Goal: Task Accomplishment & Management: Manage account settings

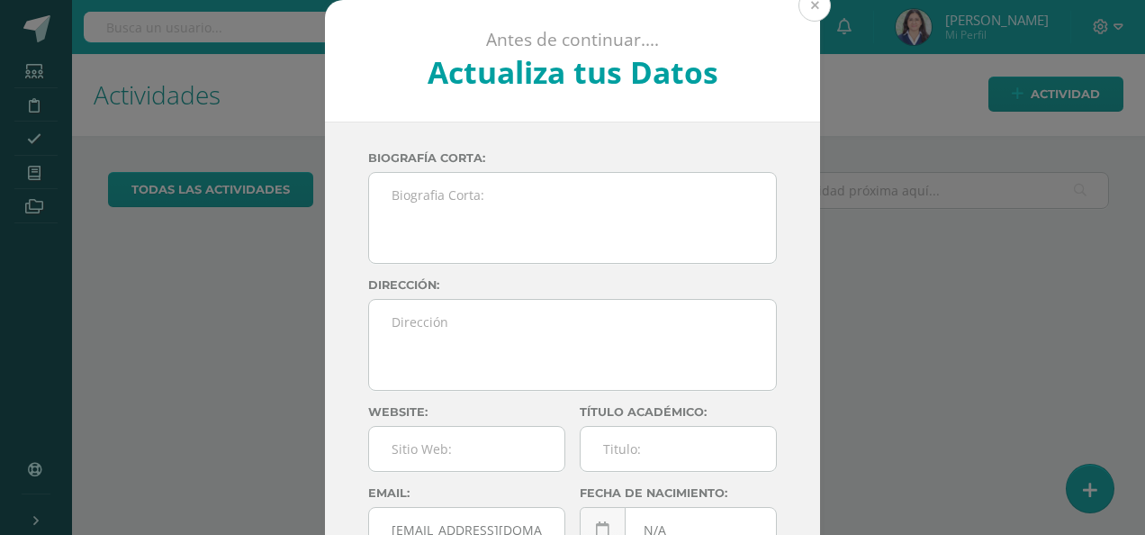
click at [806, 10] on button at bounding box center [815, 5] width 32 height 32
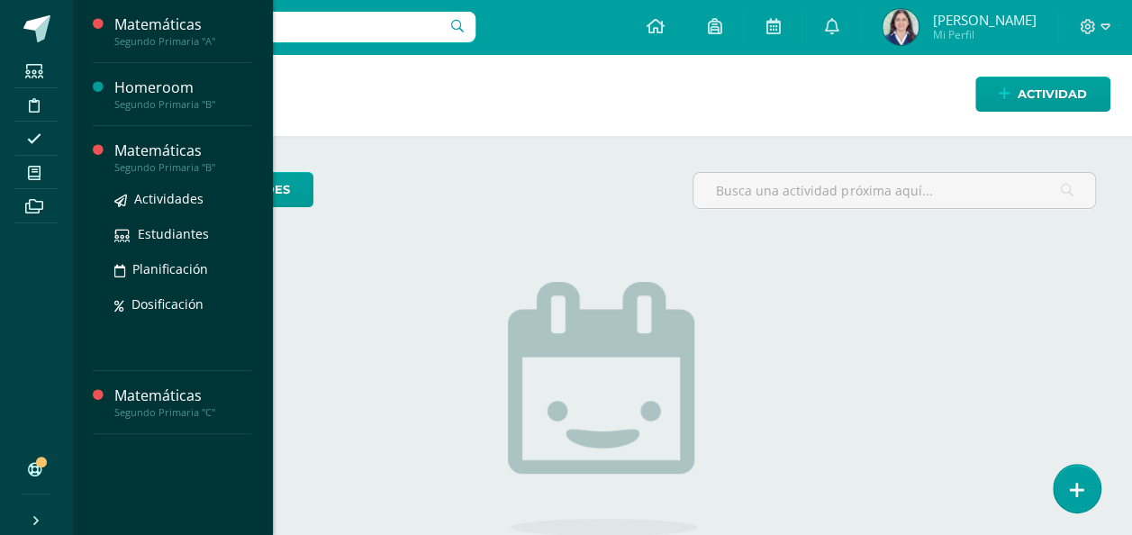
click at [174, 144] on div "Matemáticas" at bounding box center [182, 150] width 137 height 21
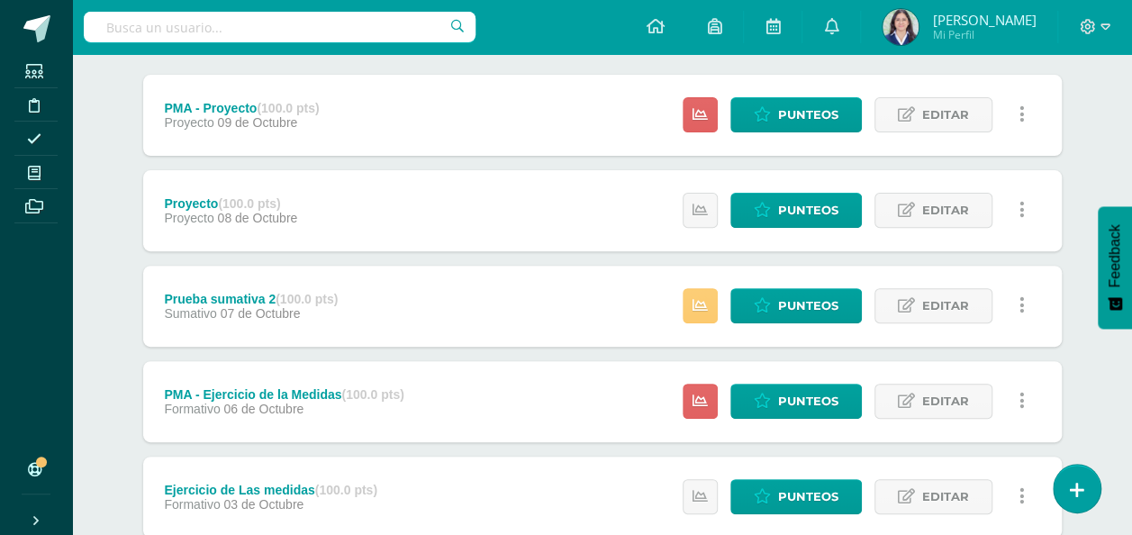
scroll to position [230, 0]
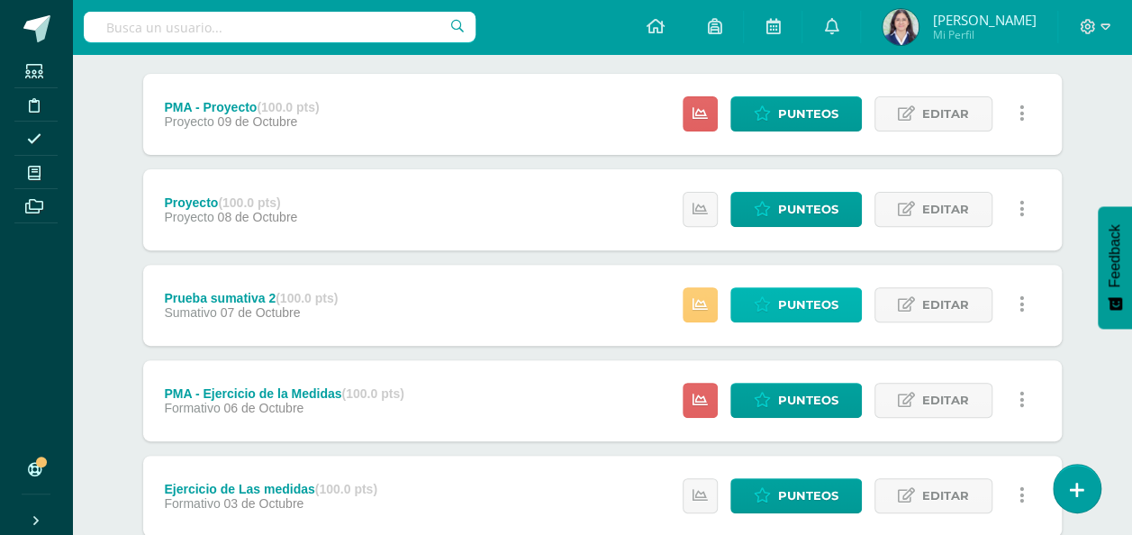
click at [802, 302] on span "Punteos" at bounding box center [808, 304] width 60 height 33
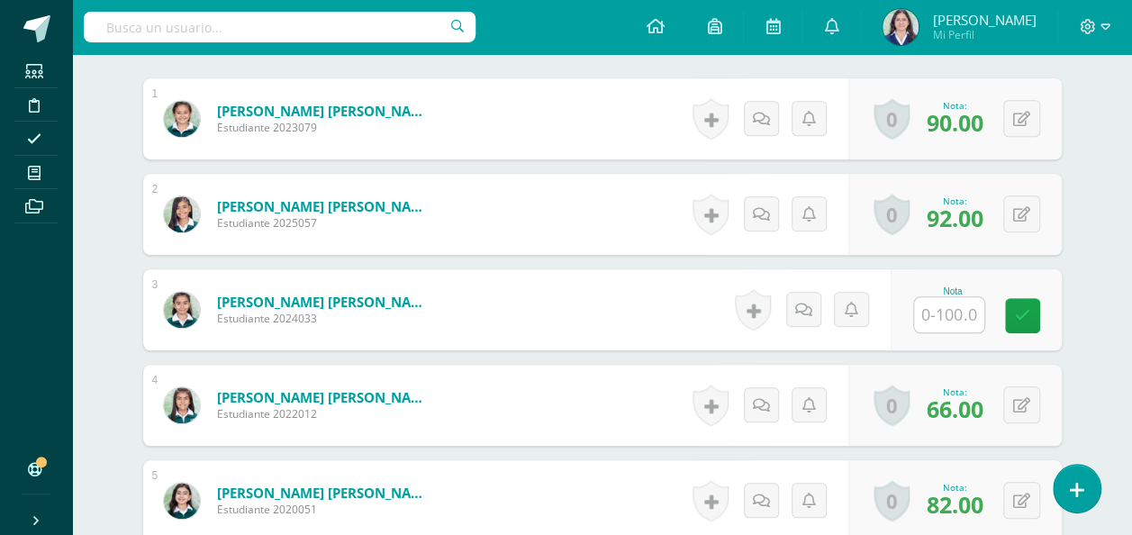
scroll to position [549, 0]
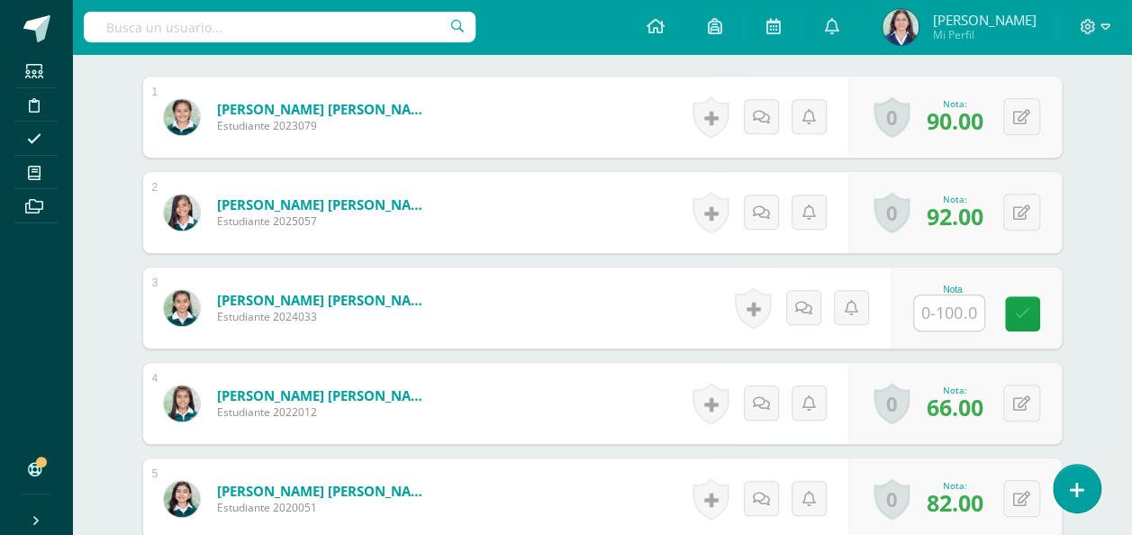
click at [950, 304] on input "text" at bounding box center [949, 312] width 70 height 35
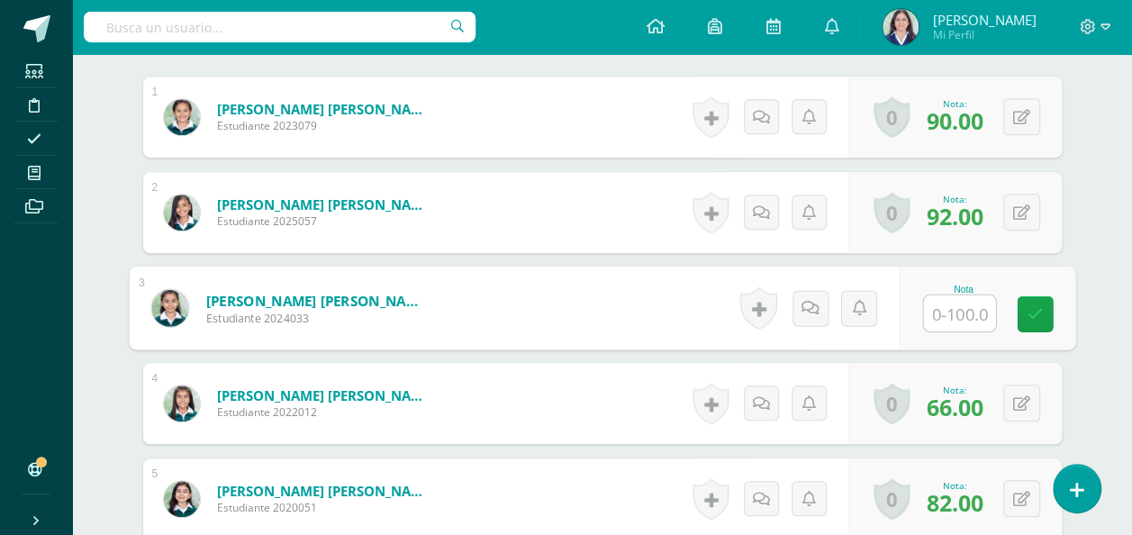
scroll to position [551, 0]
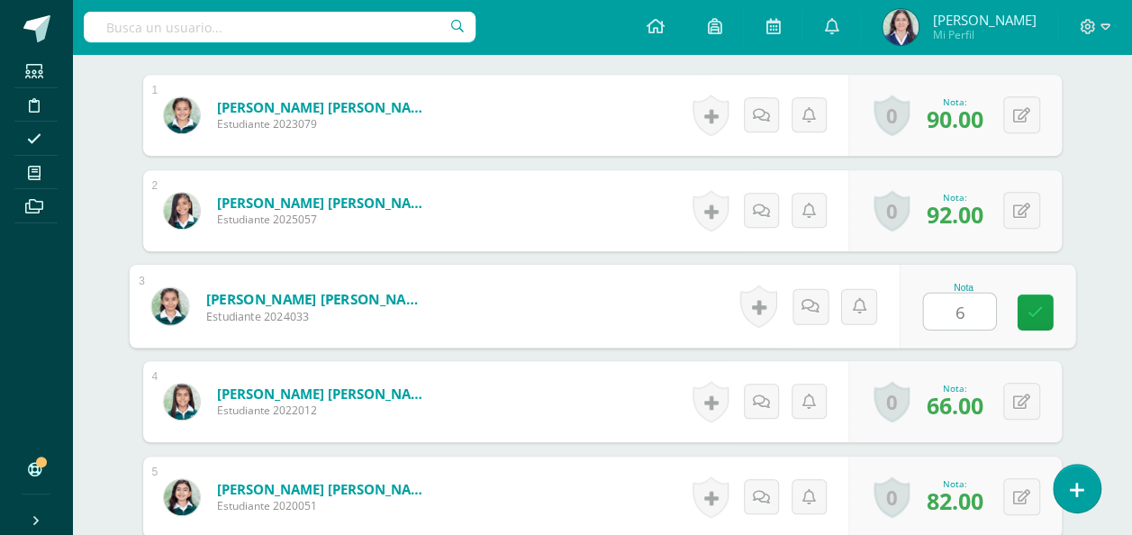
type input "69"
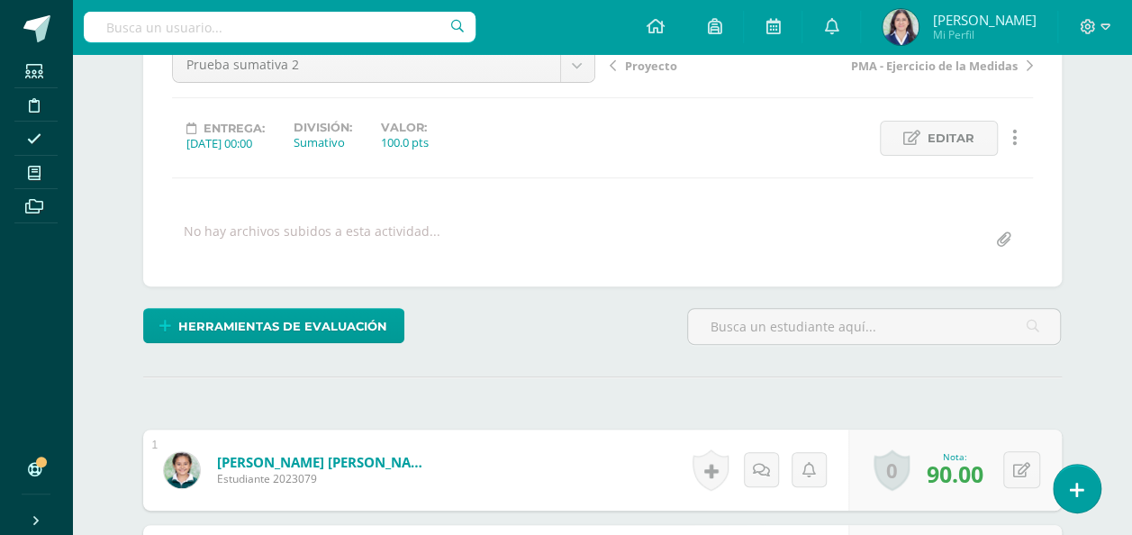
scroll to position [0, 0]
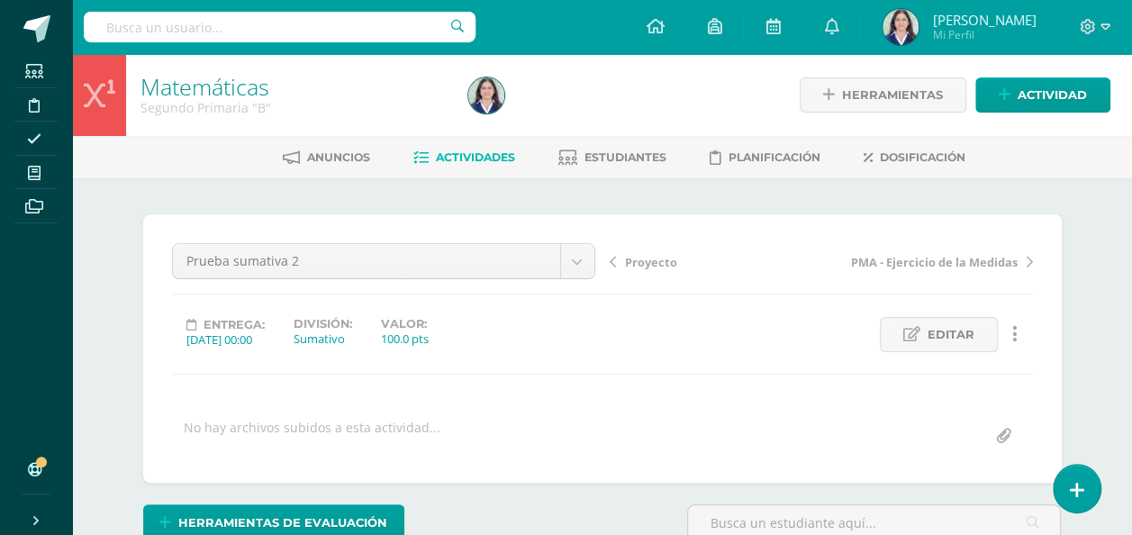
click at [475, 155] on span "Actividades" at bounding box center [475, 157] width 79 height 14
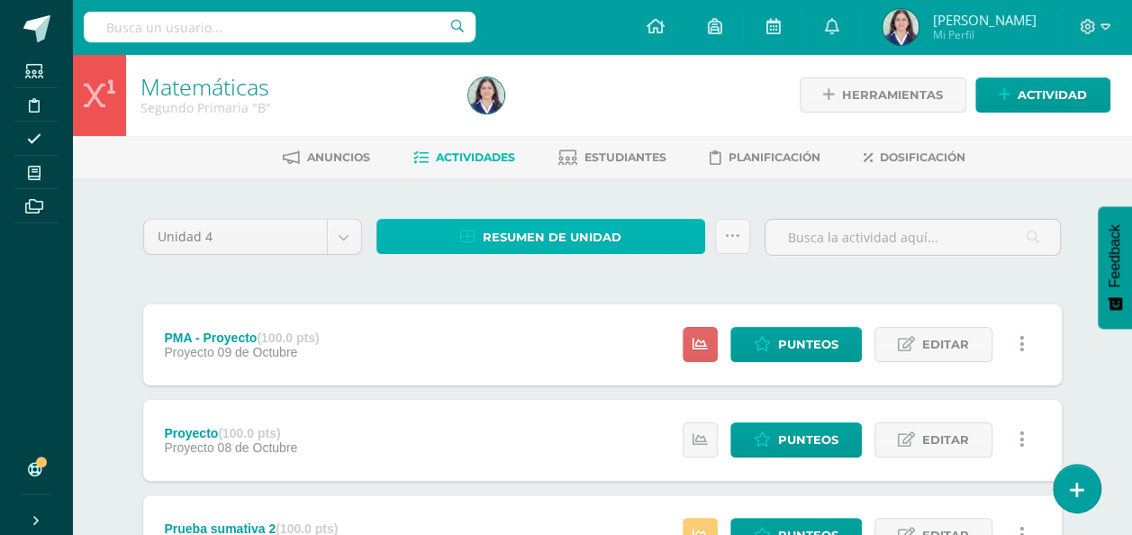
click at [556, 239] on span "Resumen de unidad" at bounding box center [552, 237] width 139 height 33
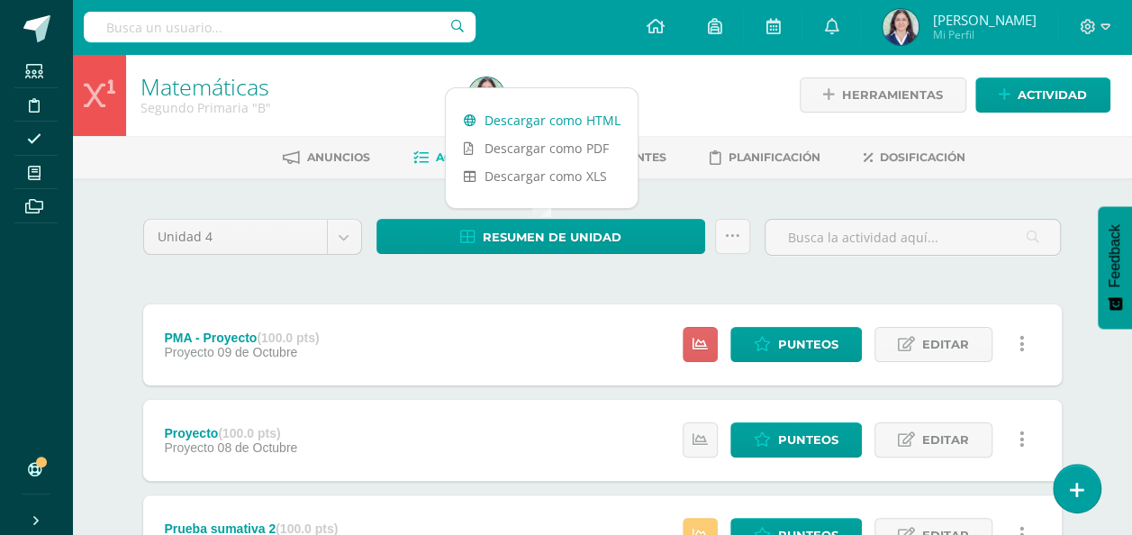
click at [565, 121] on link "Descargar como HTML" at bounding box center [542, 120] width 192 height 28
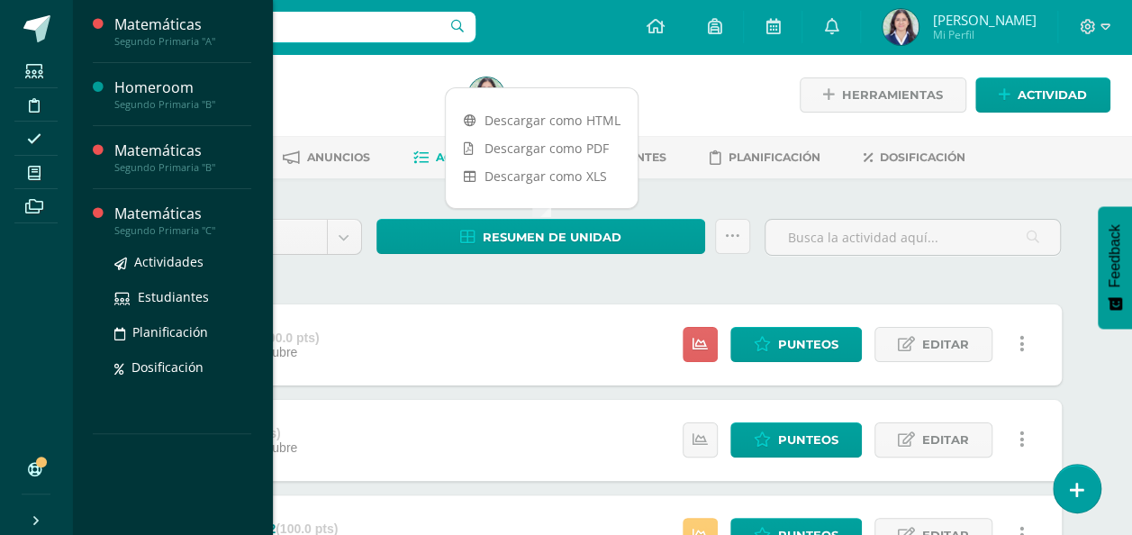
click at [146, 210] on div "Matemáticas" at bounding box center [182, 213] width 137 height 21
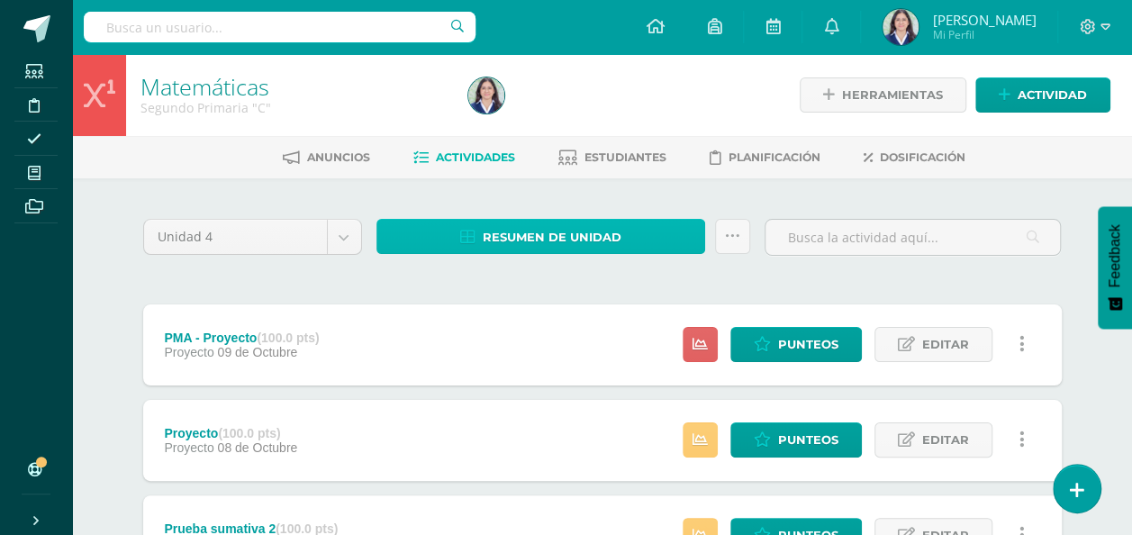
click at [538, 237] on span "Resumen de unidad" at bounding box center [552, 237] width 139 height 33
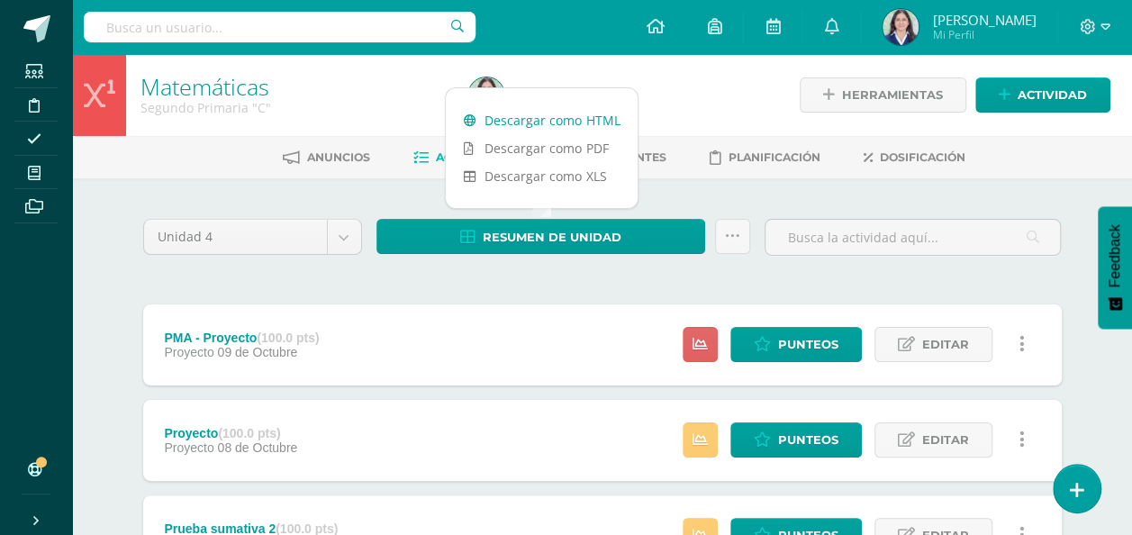
click at [582, 126] on link "Descargar como HTML" at bounding box center [542, 120] width 192 height 28
click at [38, 156] on link "Mis cursos" at bounding box center [35, 173] width 43 height 34
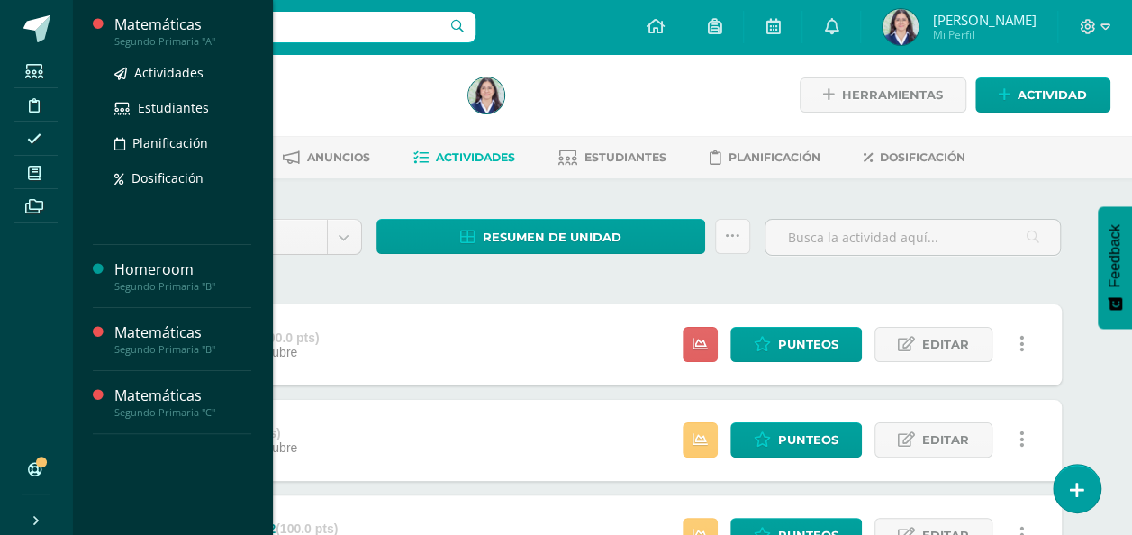
click at [203, 29] on div "Matemáticas" at bounding box center [182, 24] width 137 height 21
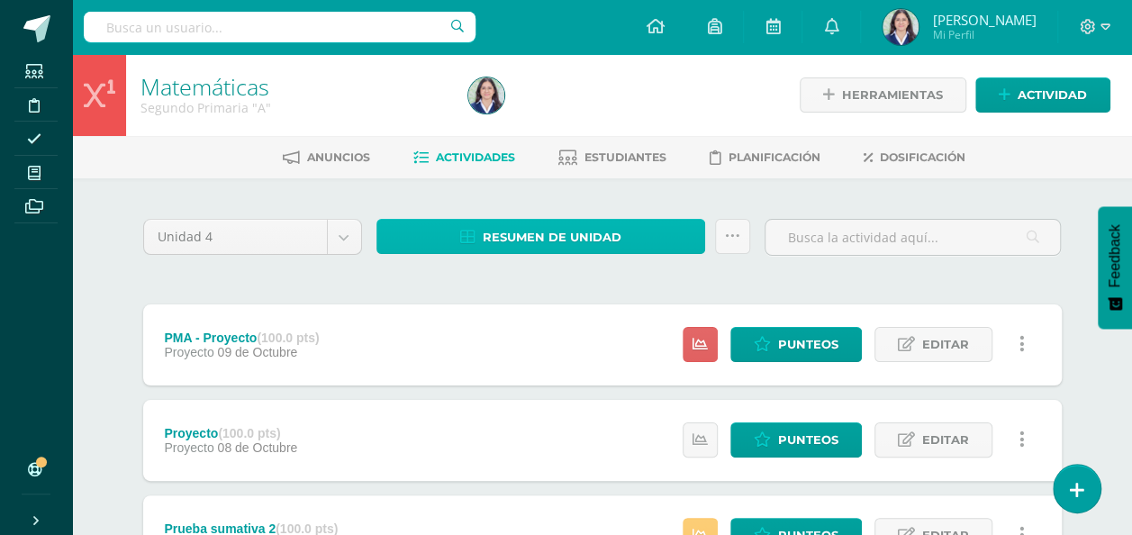
click at [569, 231] on span "Resumen de unidad" at bounding box center [552, 237] width 139 height 33
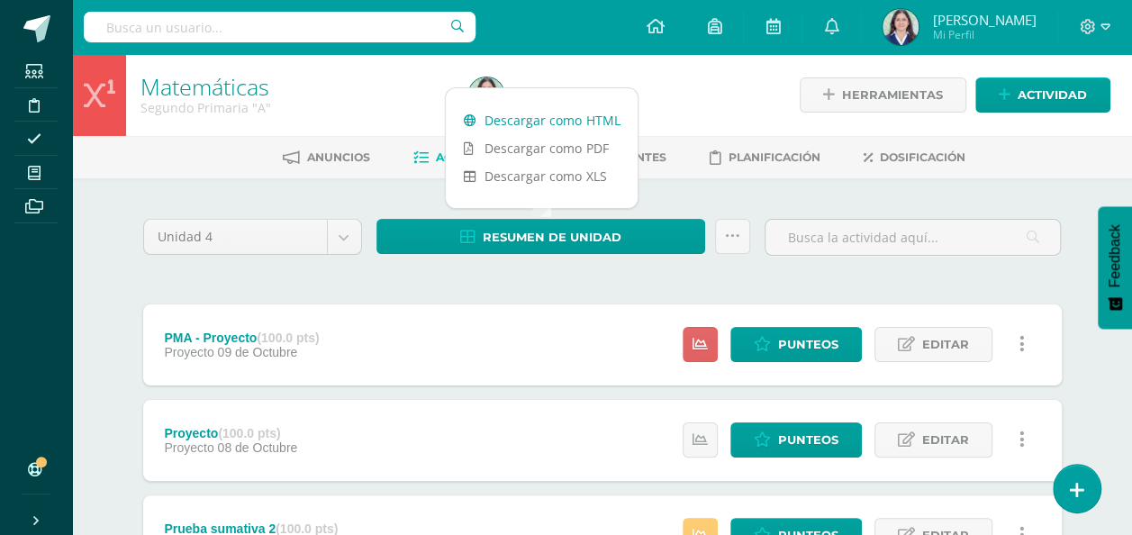
click at [558, 121] on link "Descargar como HTML" at bounding box center [542, 120] width 192 height 28
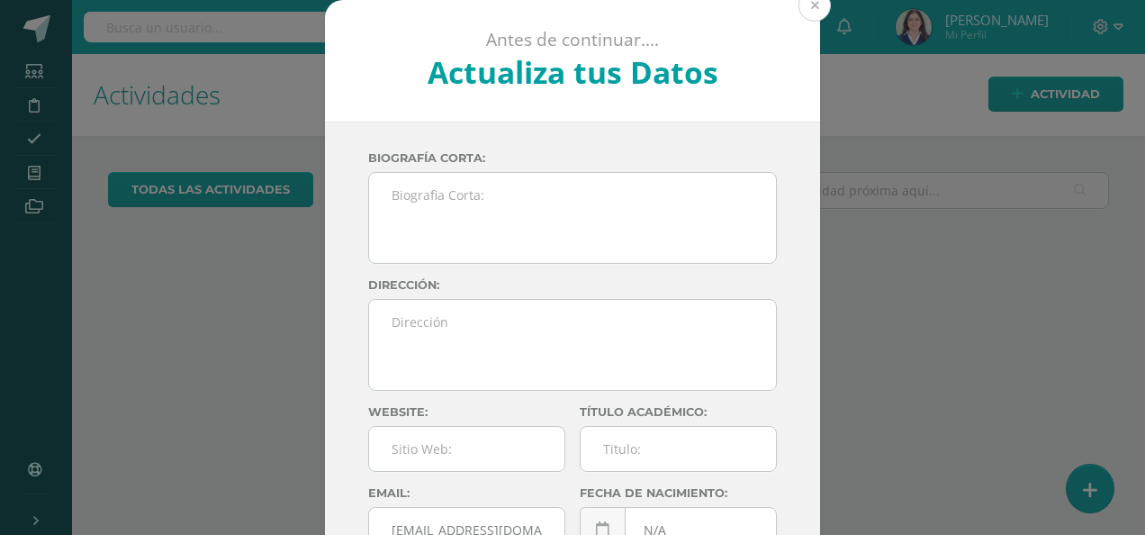
click at [809, 7] on button at bounding box center [815, 5] width 32 height 32
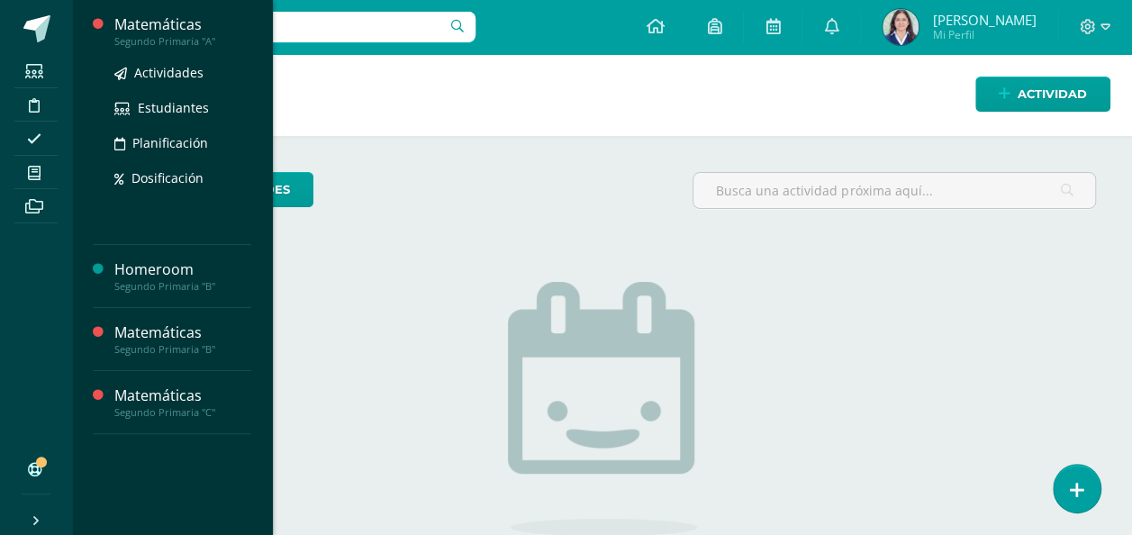
click at [183, 35] on div "Segundo Primaria "A"" at bounding box center [182, 41] width 137 height 13
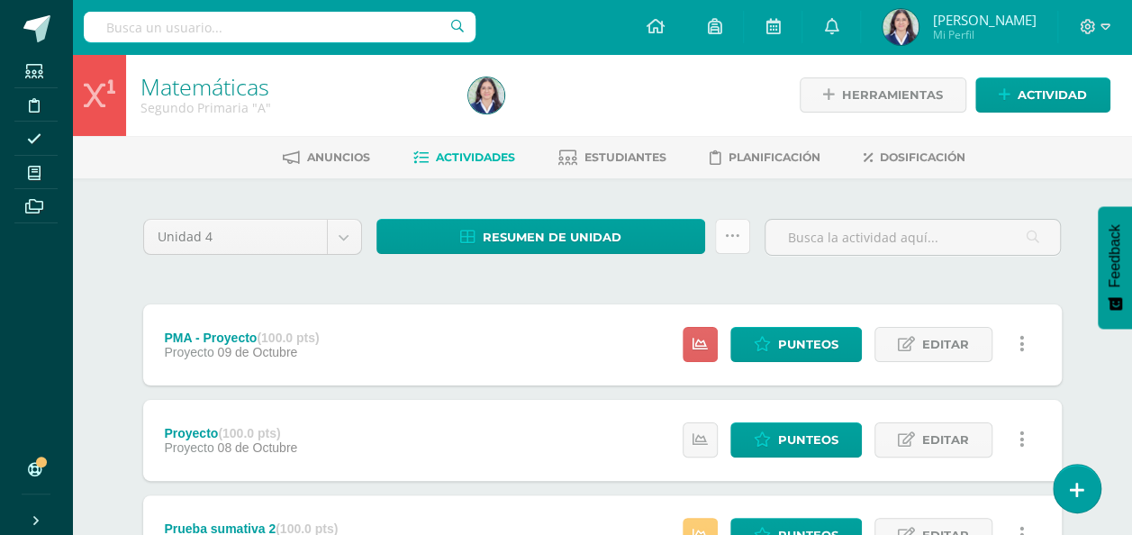
click at [741, 241] on link at bounding box center [732, 236] width 35 height 35
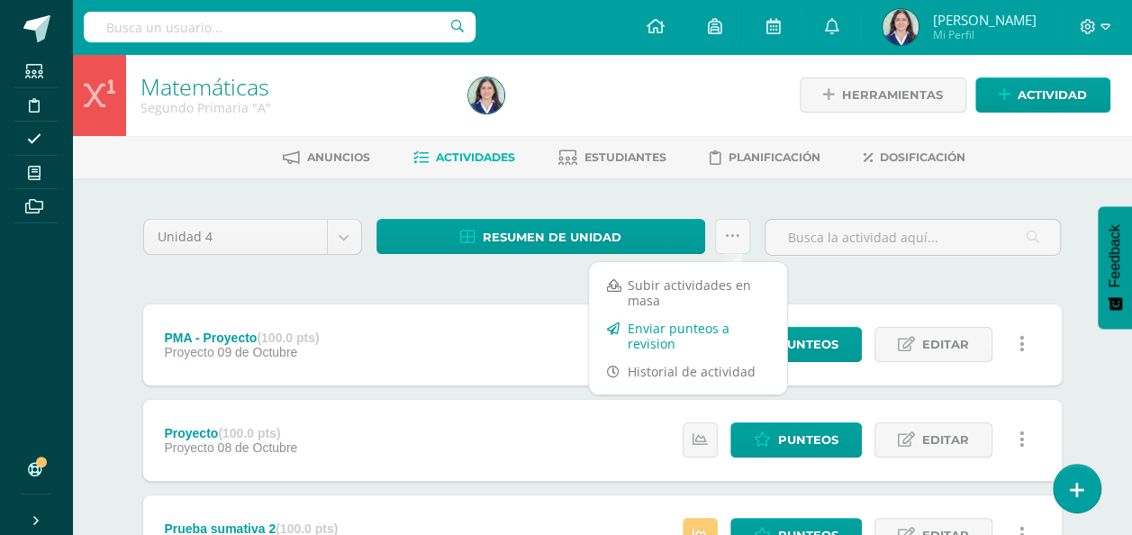
click at [665, 330] on link "Enviar punteos a revision" at bounding box center [688, 335] width 198 height 43
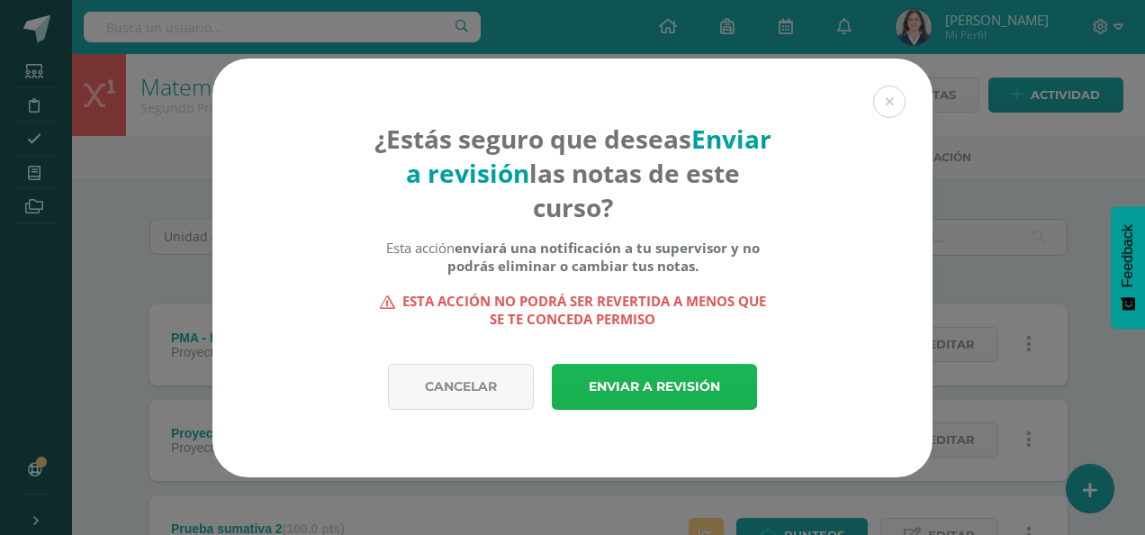
click at [661, 388] on link "Enviar a revisión" at bounding box center [654, 387] width 205 height 46
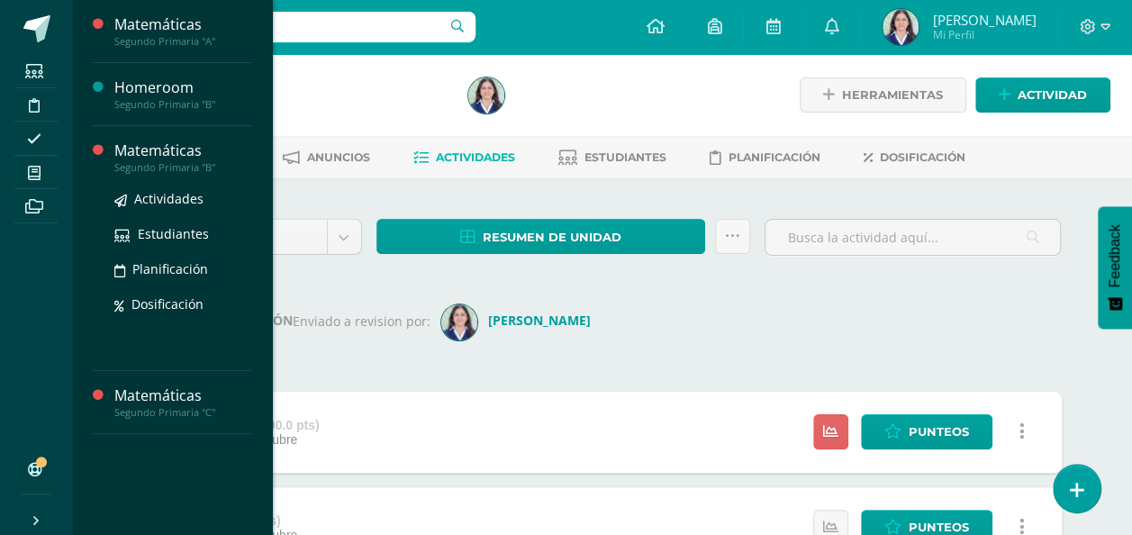
click at [165, 161] on div "Segundo Primaria "B"" at bounding box center [182, 167] width 137 height 13
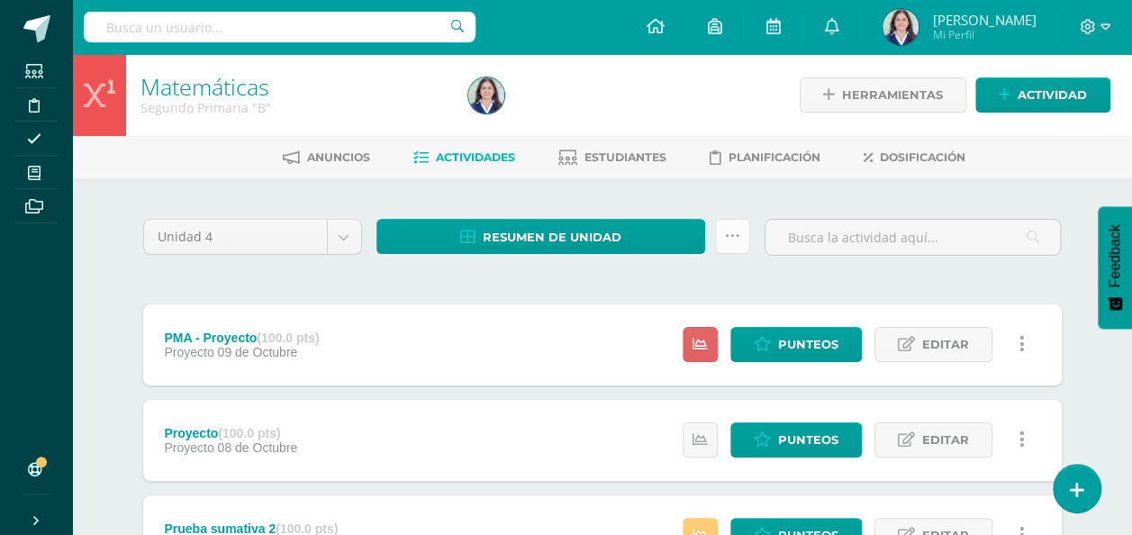
click at [728, 238] on icon at bounding box center [732, 236] width 15 height 15
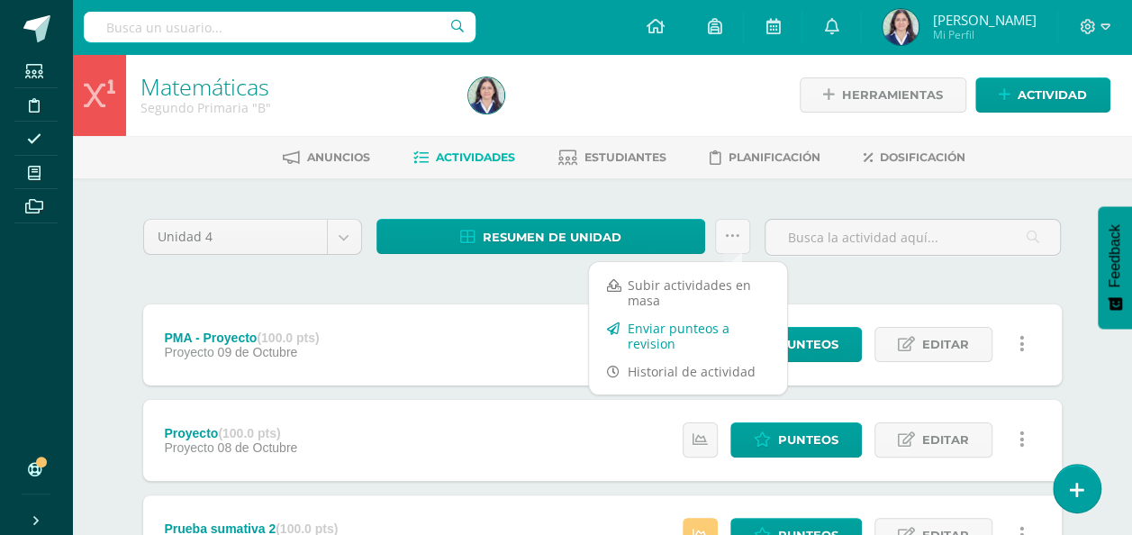
click at [660, 330] on link "Enviar punteos a revision" at bounding box center [688, 335] width 198 height 43
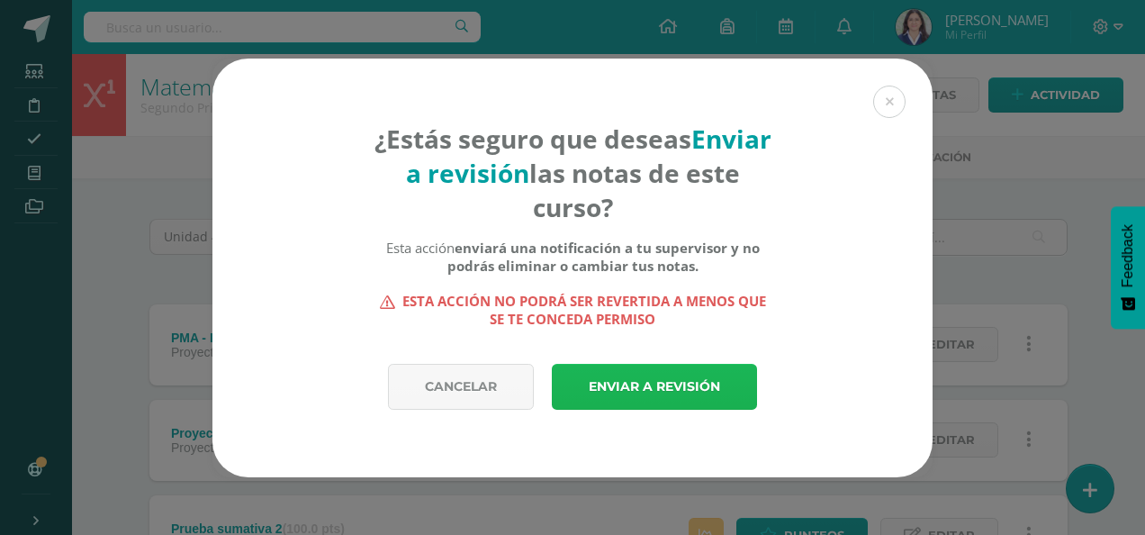
click at [657, 378] on link "Enviar a revisión" at bounding box center [654, 387] width 205 height 46
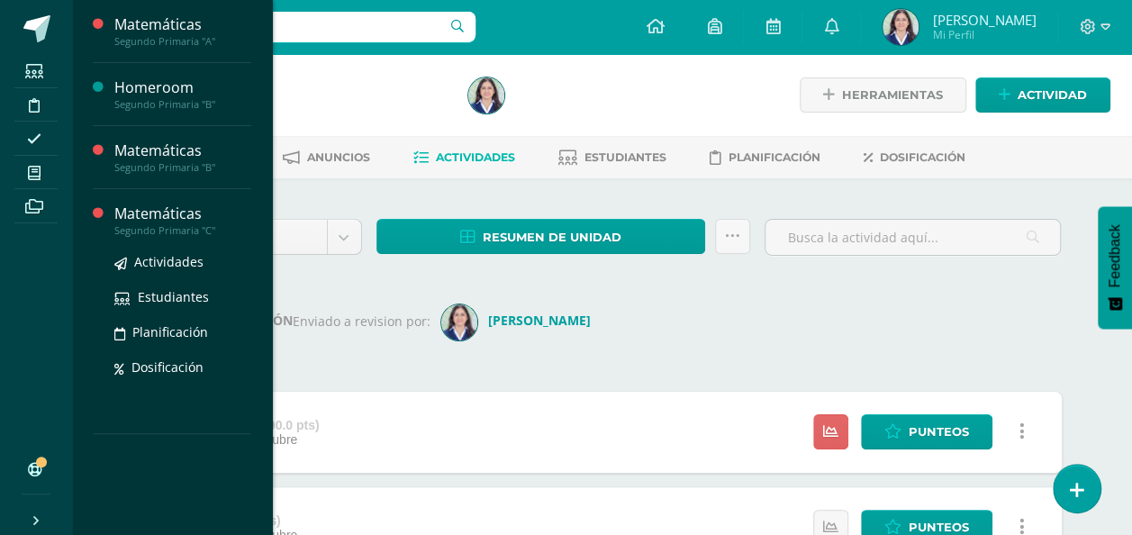
click at [169, 220] on div "Matemáticas" at bounding box center [182, 213] width 137 height 21
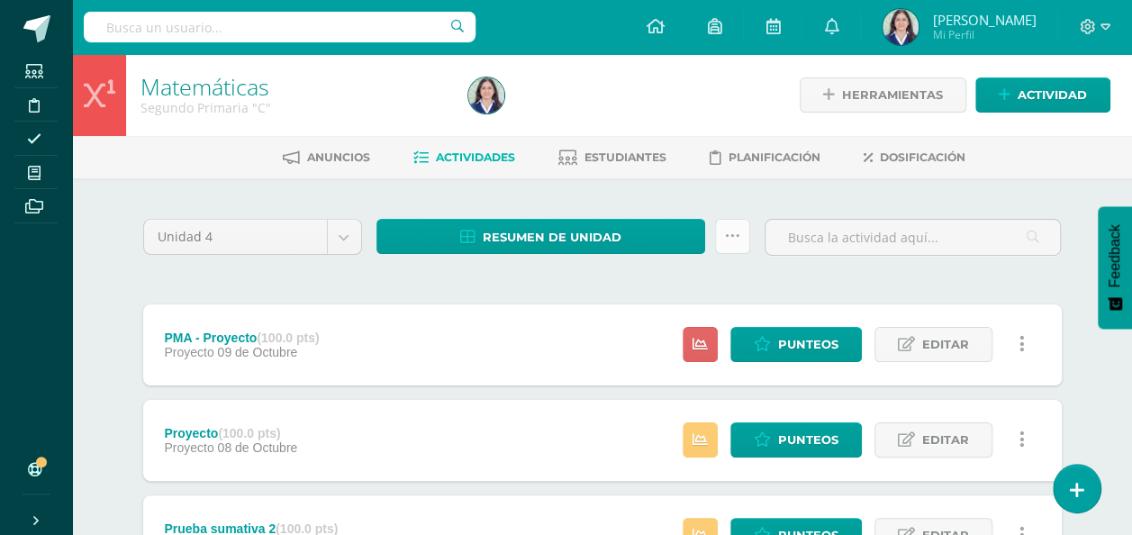
click at [730, 234] on icon at bounding box center [732, 236] width 15 height 15
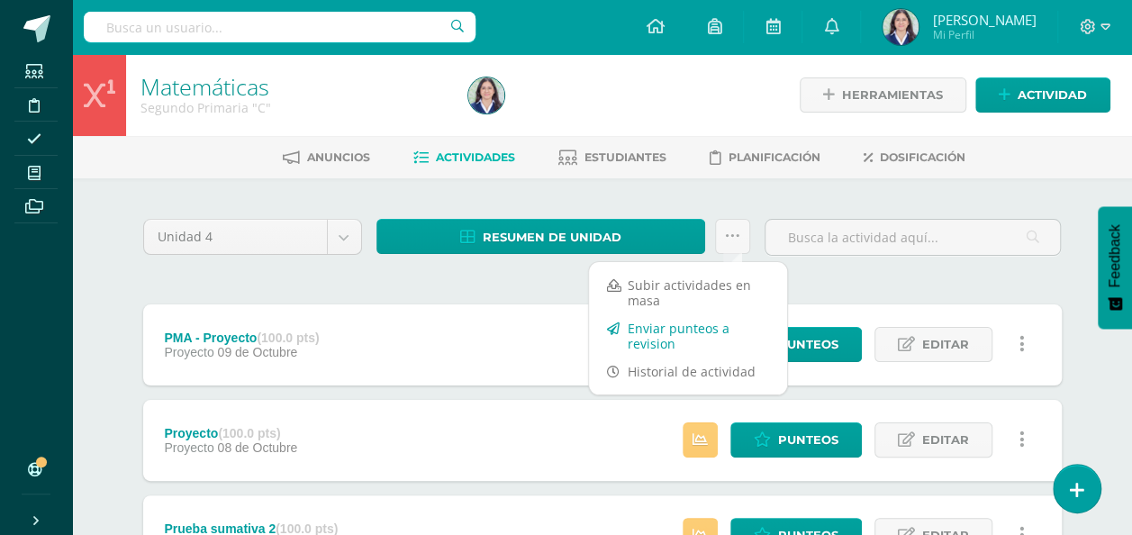
click at [657, 334] on link "Enviar punteos a revision" at bounding box center [688, 335] width 198 height 43
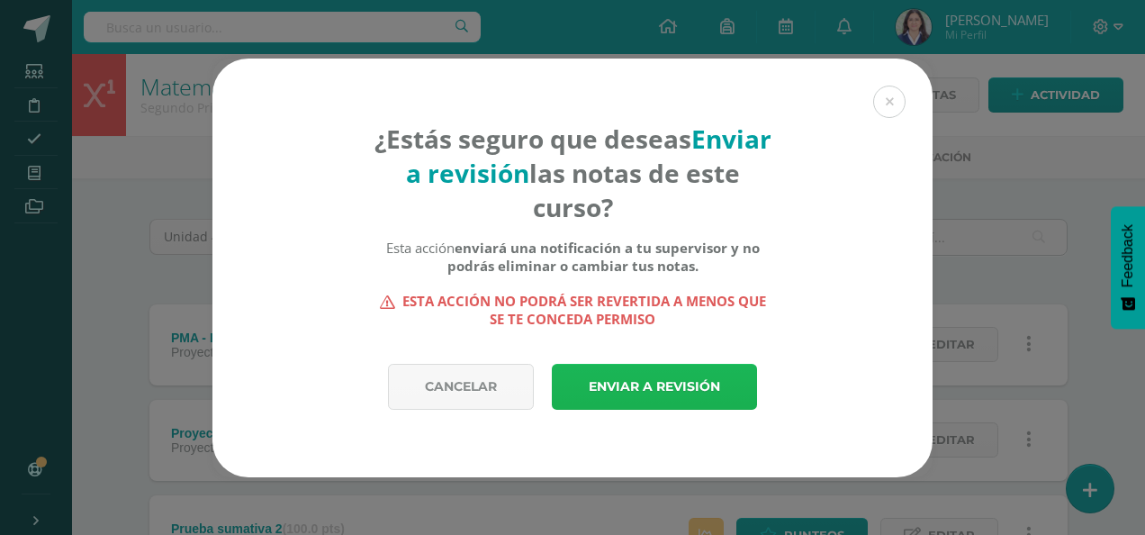
click at [645, 384] on link "Enviar a revisión" at bounding box center [654, 387] width 205 height 46
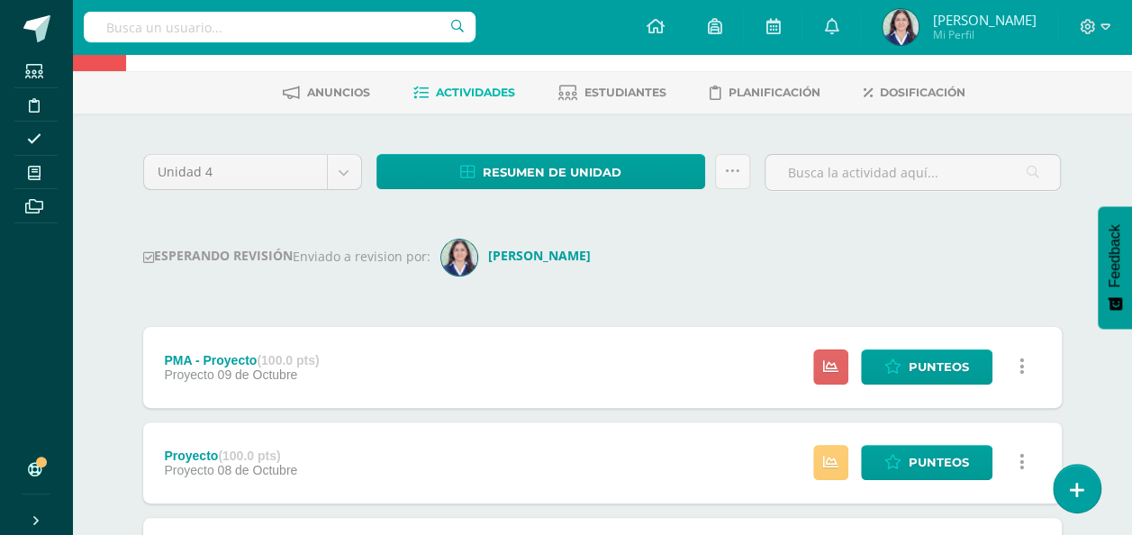
scroll to position [67, 0]
